Goal: Register for event/course

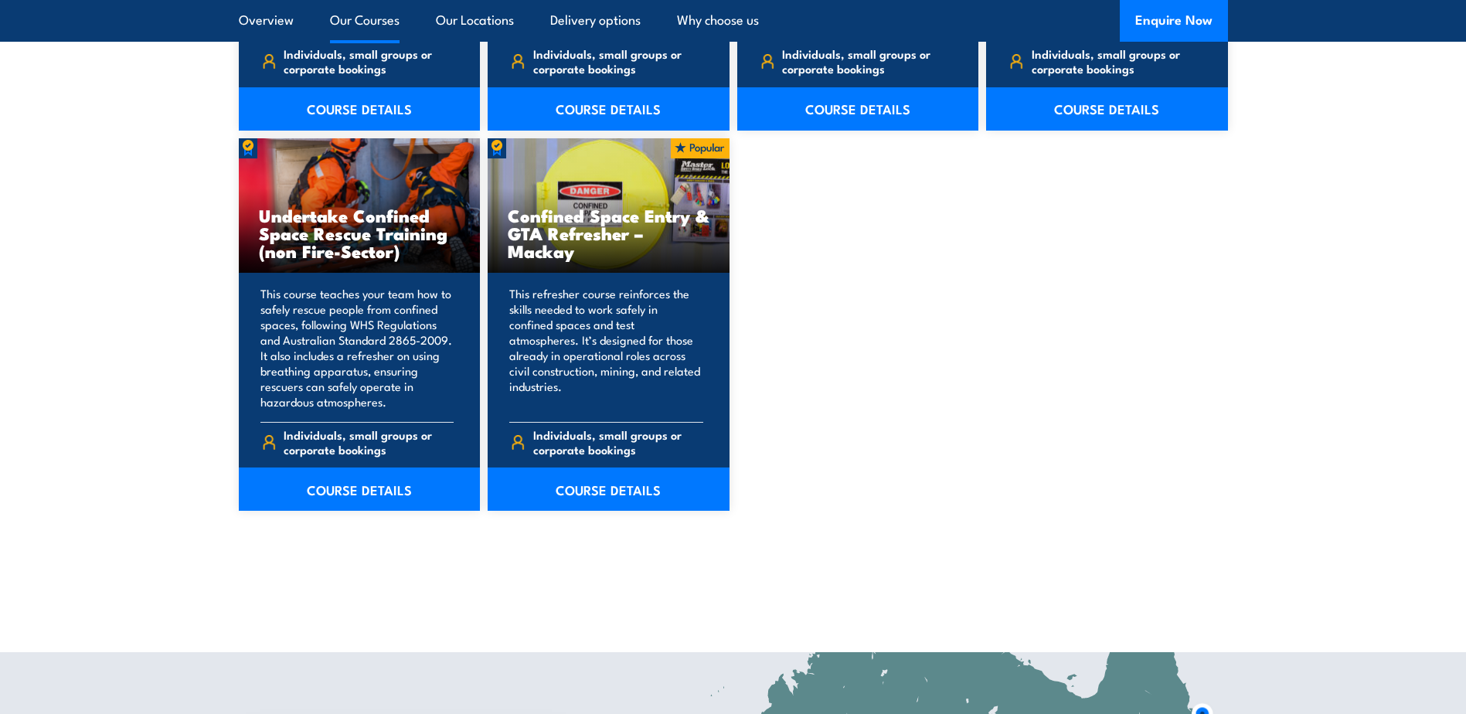
scroll to position [1900, 0]
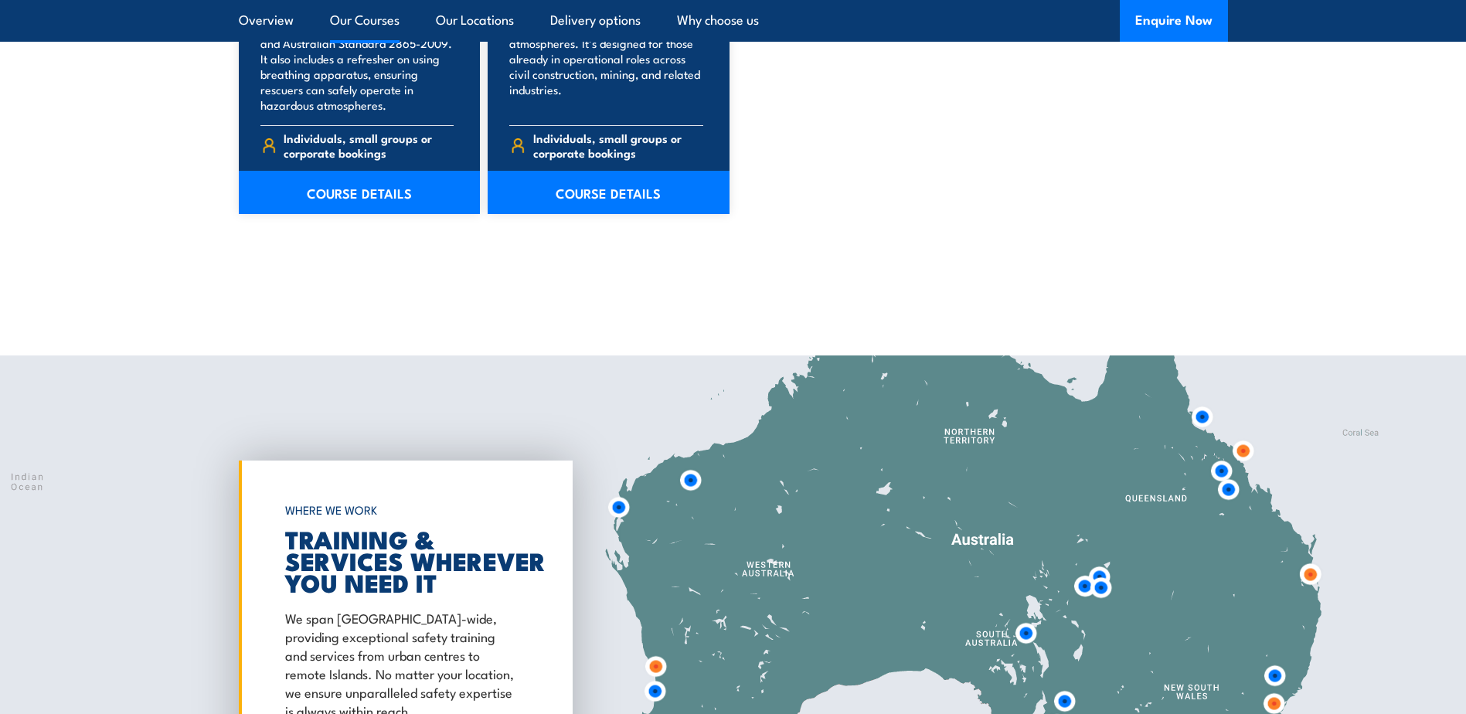
click at [1308, 576] on img at bounding box center [1310, 574] width 29 height 29
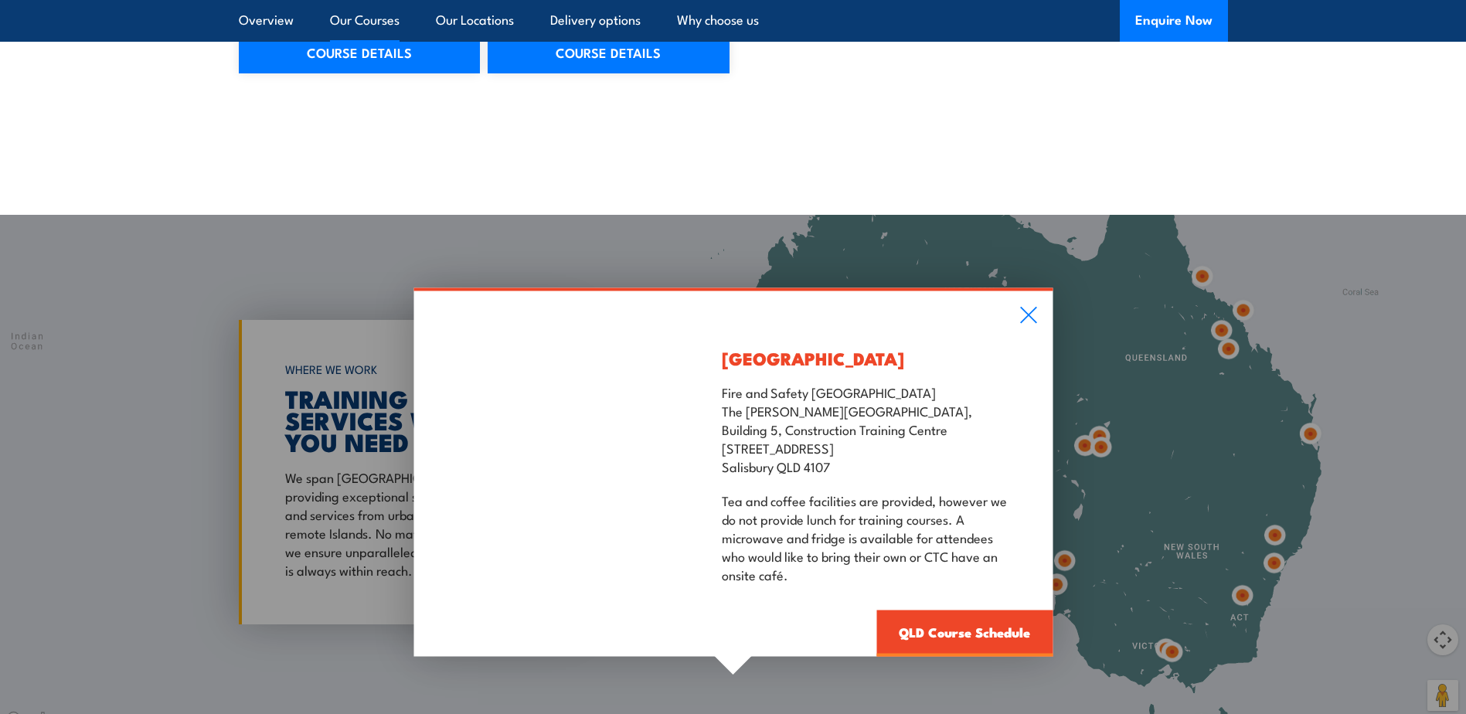
scroll to position [2055, 0]
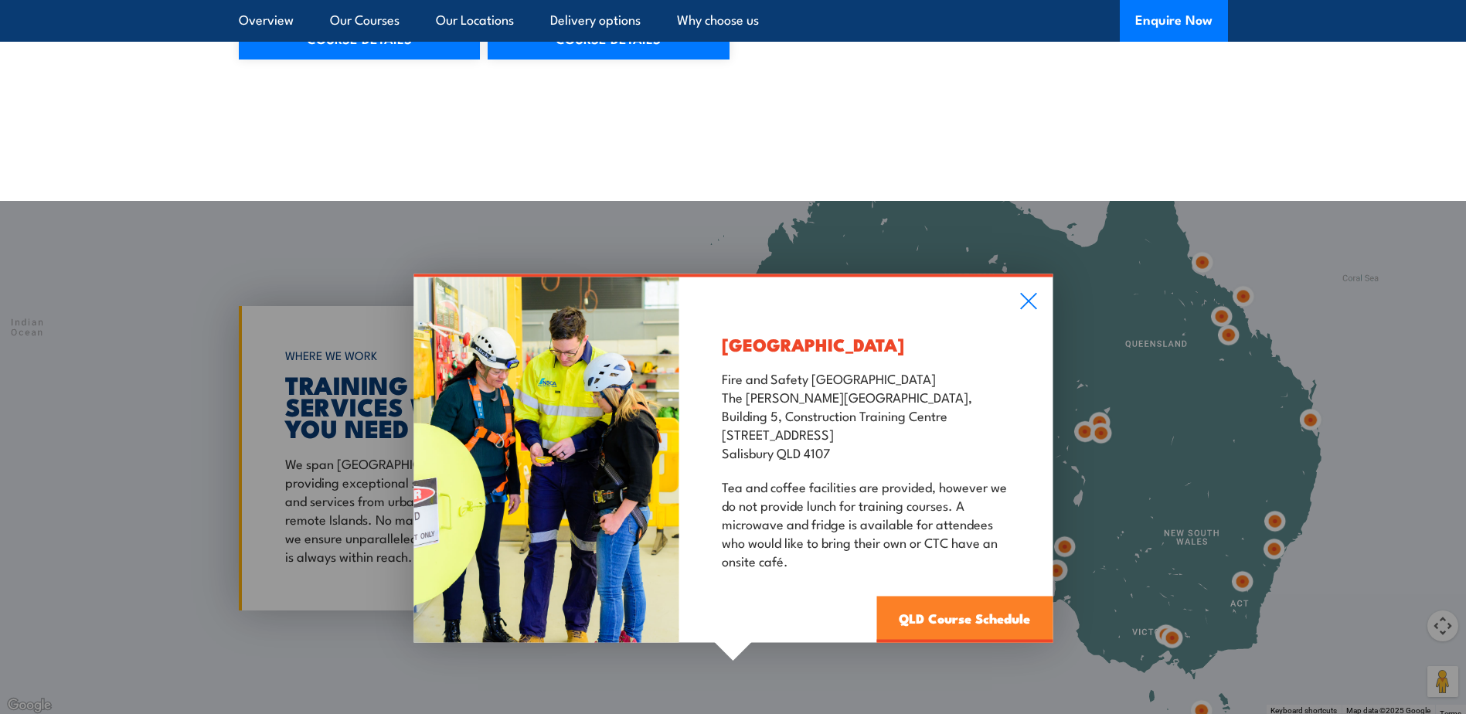
click at [936, 620] on link "QLD Course Schedule" at bounding box center [964, 620] width 176 height 46
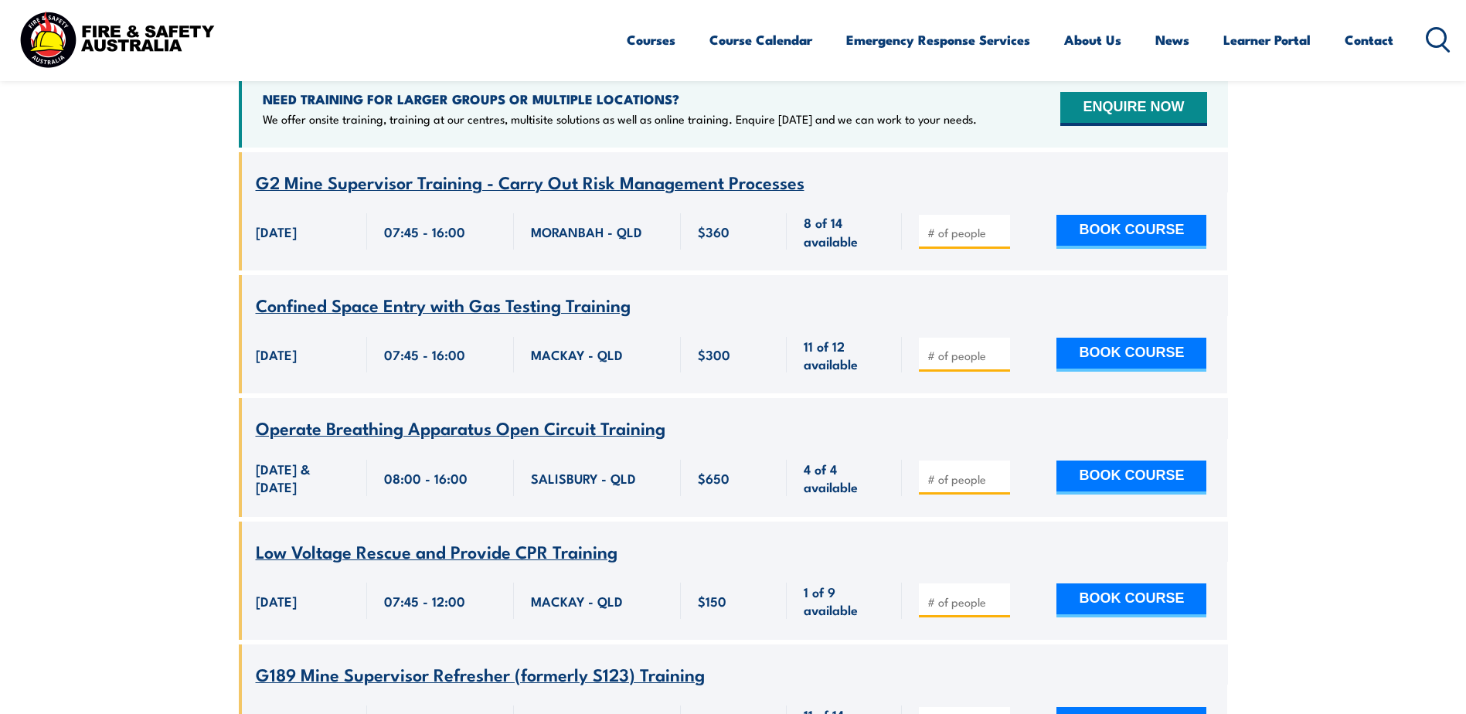
scroll to position [665, 0]
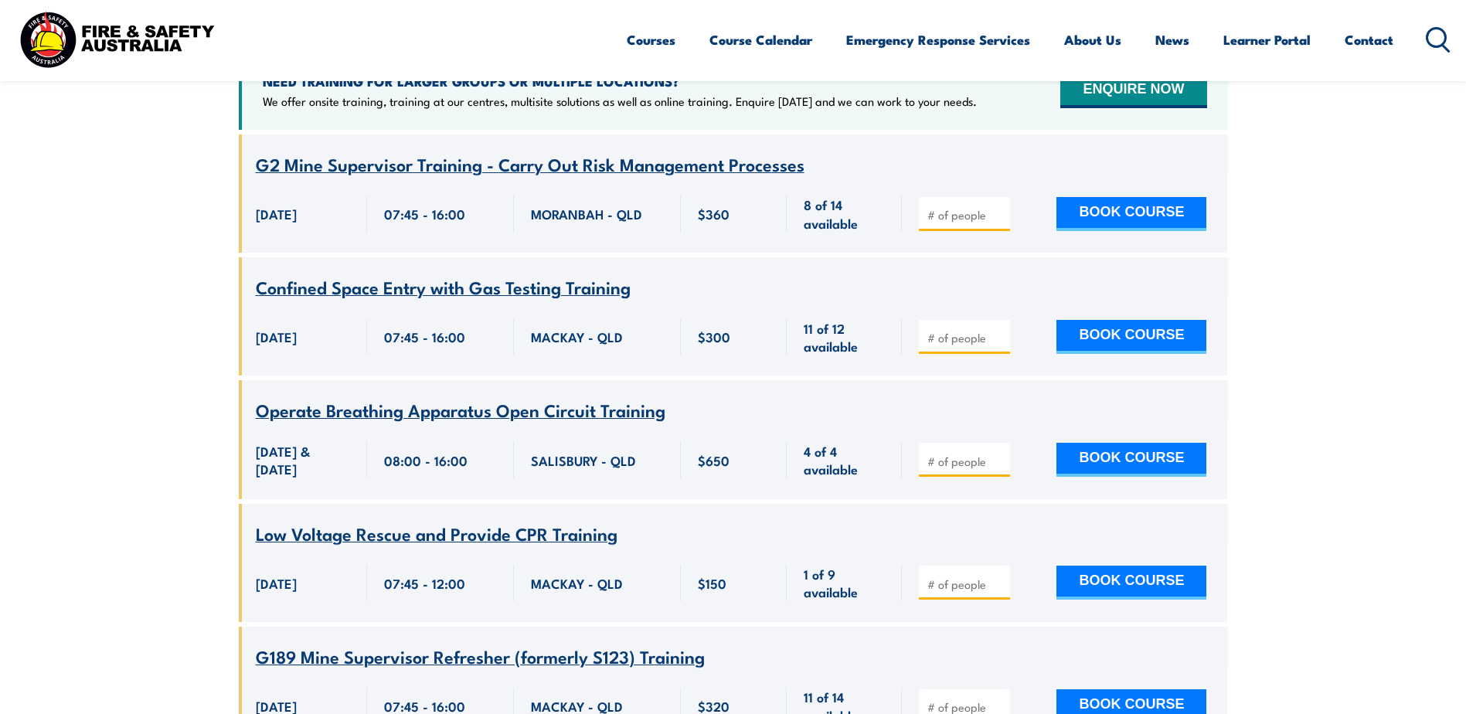
click at [507, 520] on span "Low Voltage Rescue and Provide CPR Training" at bounding box center [437, 533] width 362 height 26
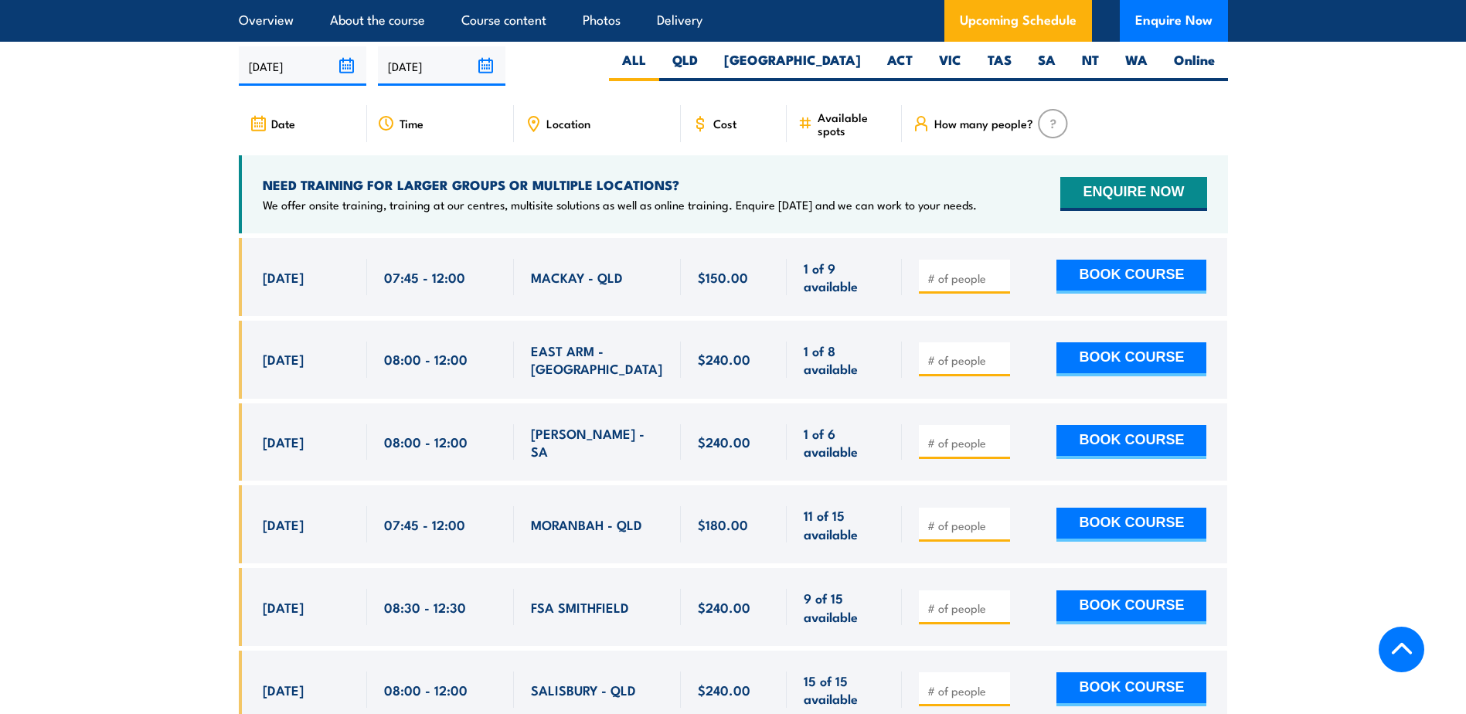
scroll to position [2550, 0]
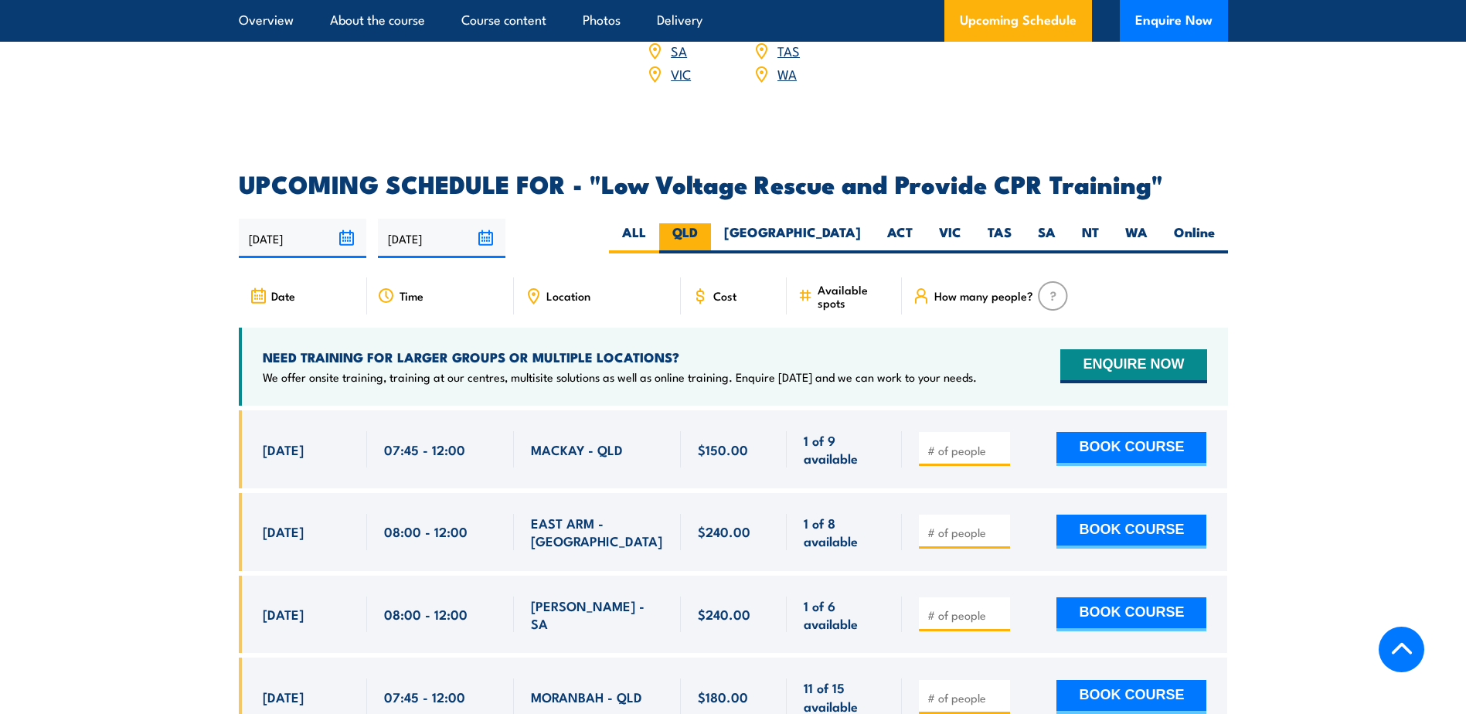
click at [711, 223] on label "QLD" at bounding box center [685, 238] width 52 height 30
click at [708, 223] on input "QLD" at bounding box center [703, 228] width 10 height 10
radio input "true"
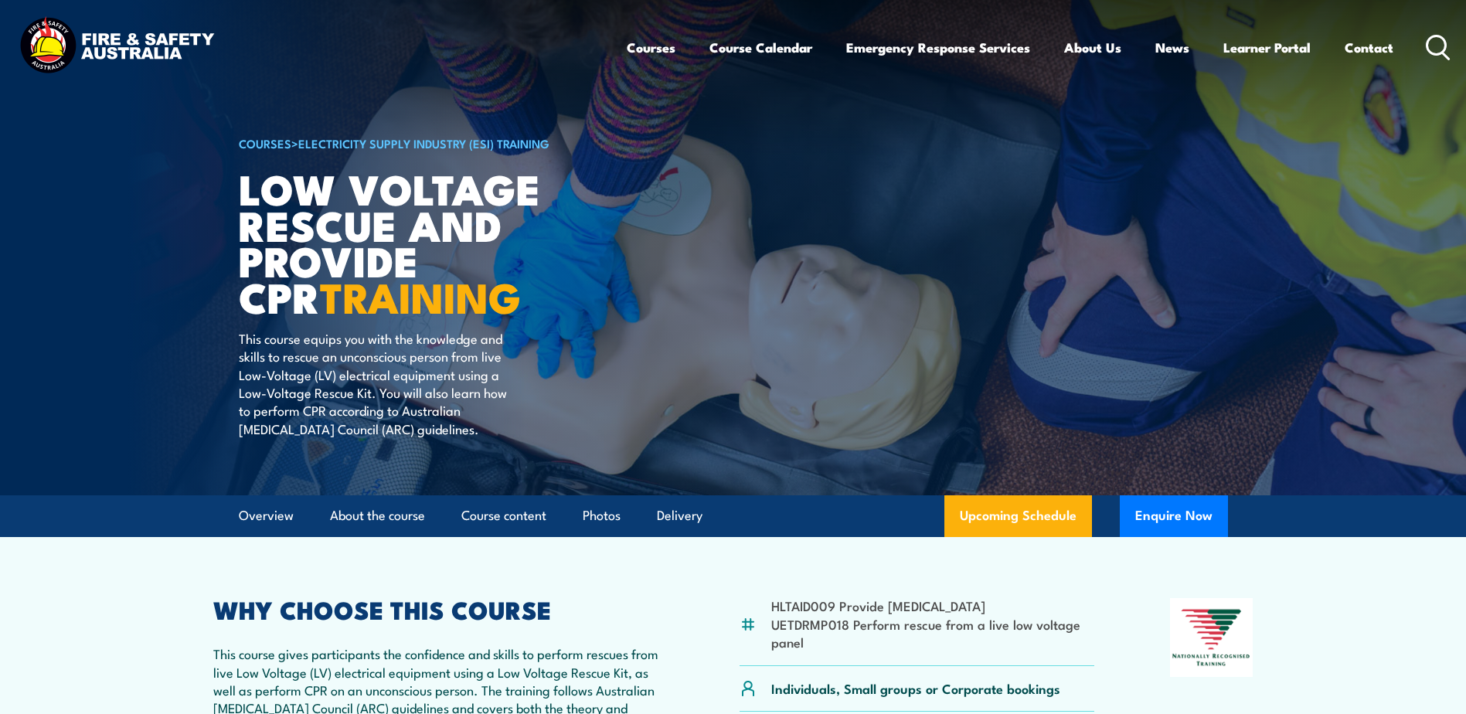
click at [103, 406] on img at bounding box center [733, 247] width 1466 height 495
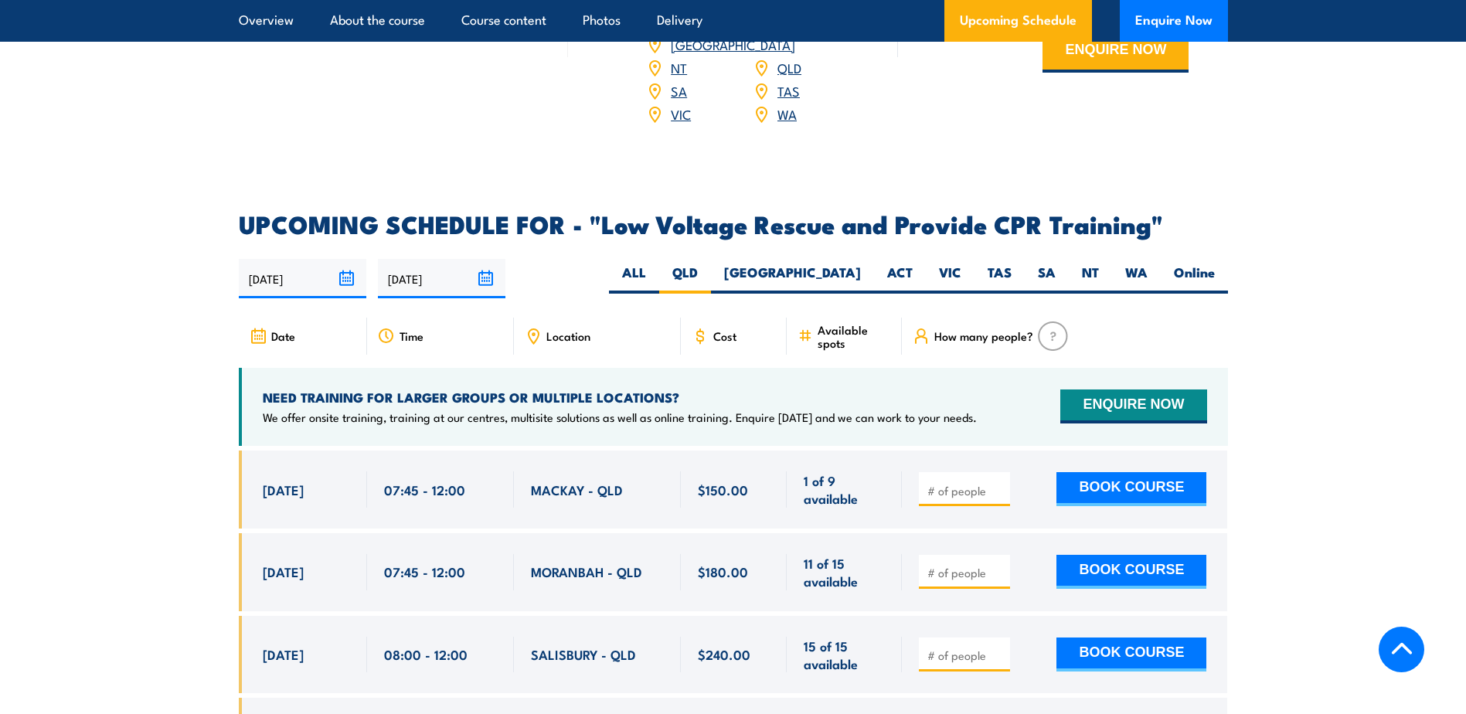
scroll to position [2550, 0]
